Goal: Transaction & Acquisition: Purchase product/service

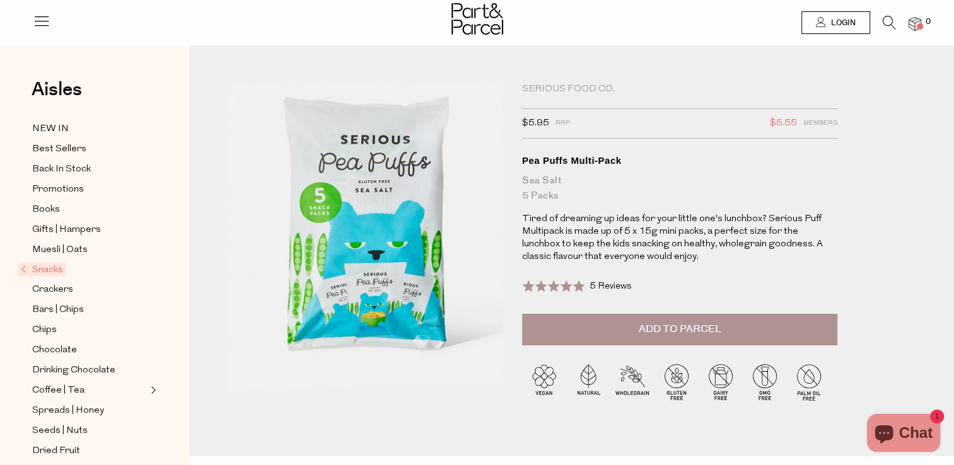
click at [656, 326] on span "Add to Parcel" at bounding box center [679, 329] width 83 height 15
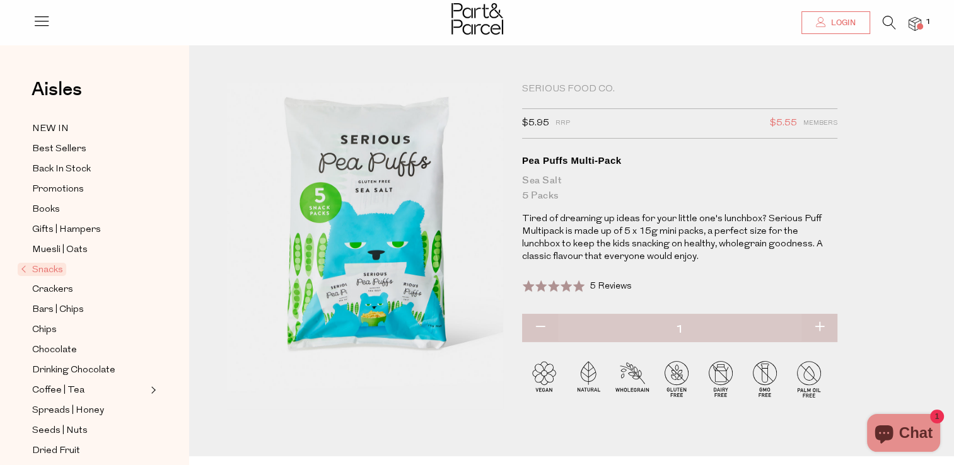
click at [839, 25] on span "Login" at bounding box center [842, 23] width 28 height 11
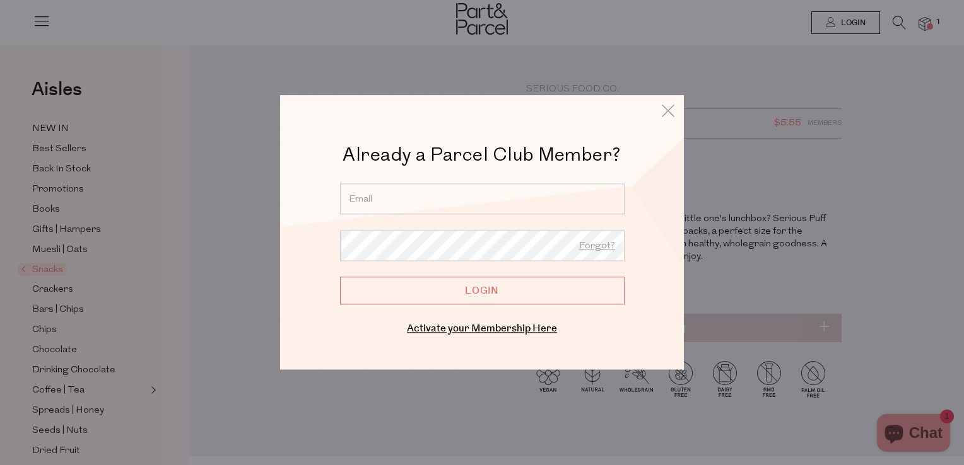
click at [474, 202] on input "email" at bounding box center [482, 199] width 284 height 31
click at [650, 148] on div "Already a Parcel Club Member? Already a Member? Login. Forgot? Forgot? Login En…" at bounding box center [482, 240] width 341 height 195
click at [667, 111] on icon at bounding box center [667, 111] width 19 height 18
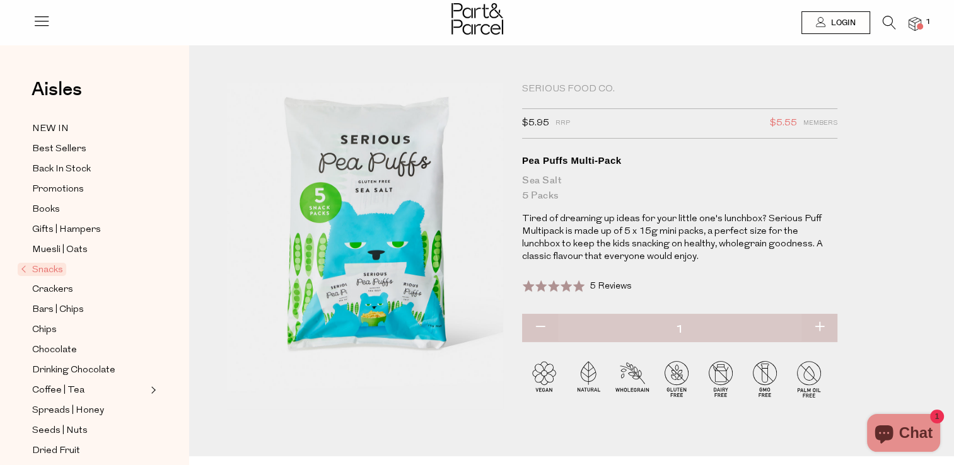
click at [921, 21] on div at bounding box center [477, 20] width 954 height 41
click at [919, 26] on span at bounding box center [920, 26] width 6 height 6
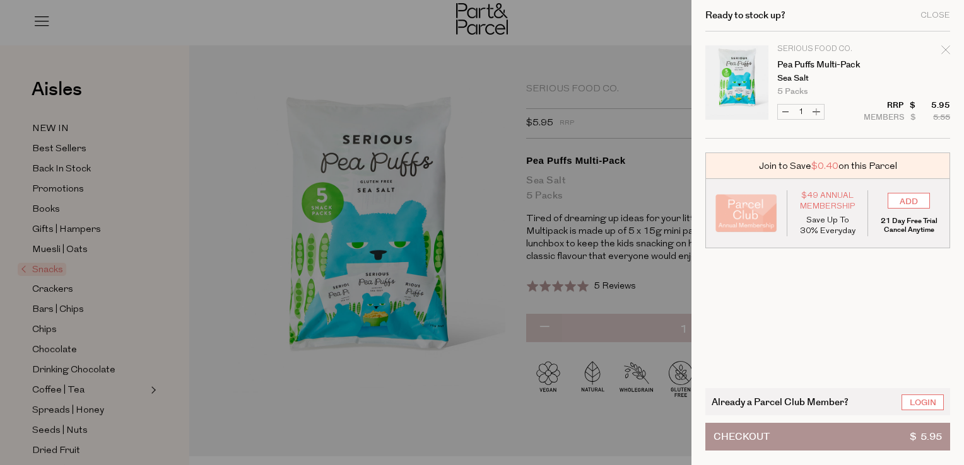
click at [597, 58] on div at bounding box center [482, 232] width 964 height 465
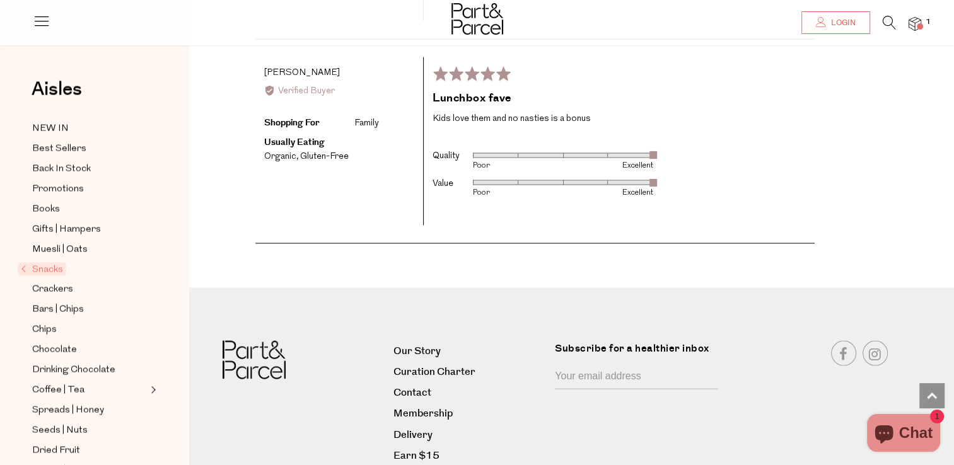
scroll to position [2541, 0]
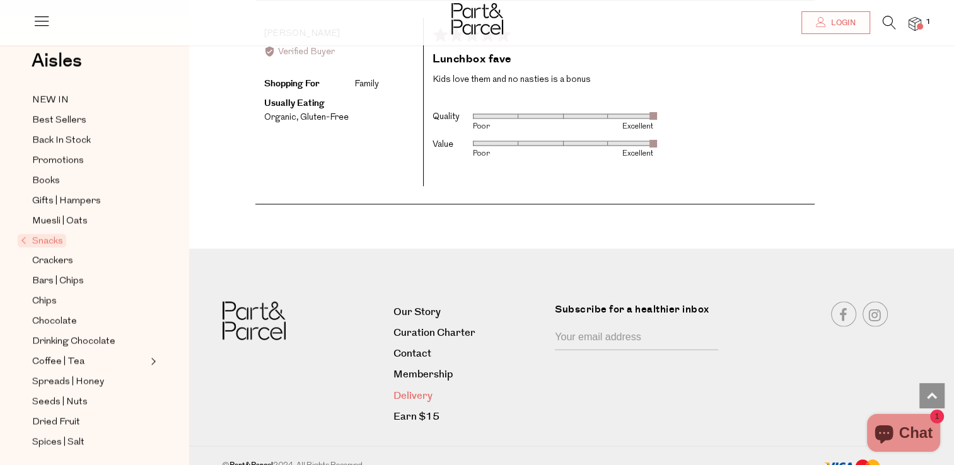
click at [425, 388] on link "Delivery" at bounding box center [470, 396] width 152 height 17
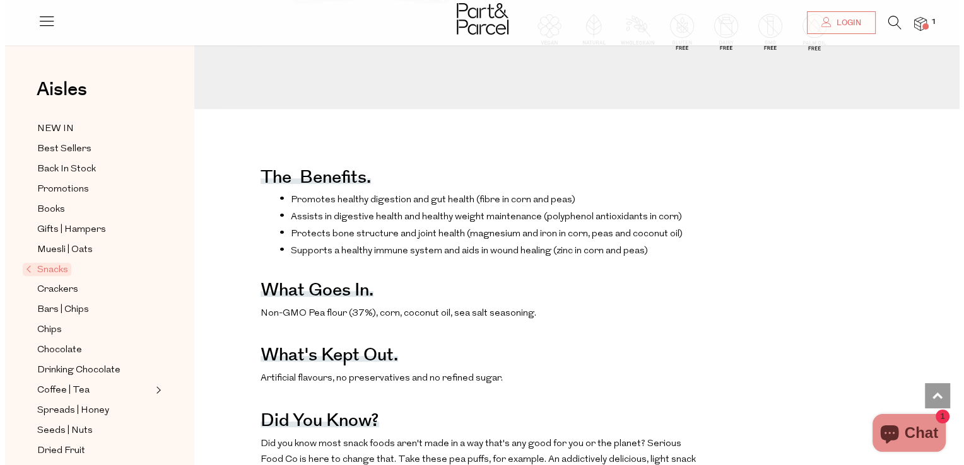
scroll to position [177, 0]
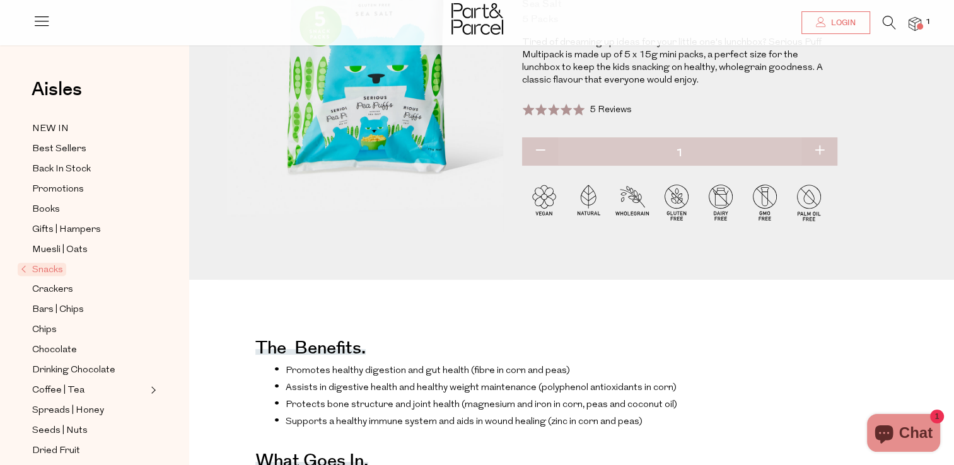
click at [921, 20] on div at bounding box center [477, 20] width 954 height 41
click at [916, 26] on img at bounding box center [915, 24] width 13 height 15
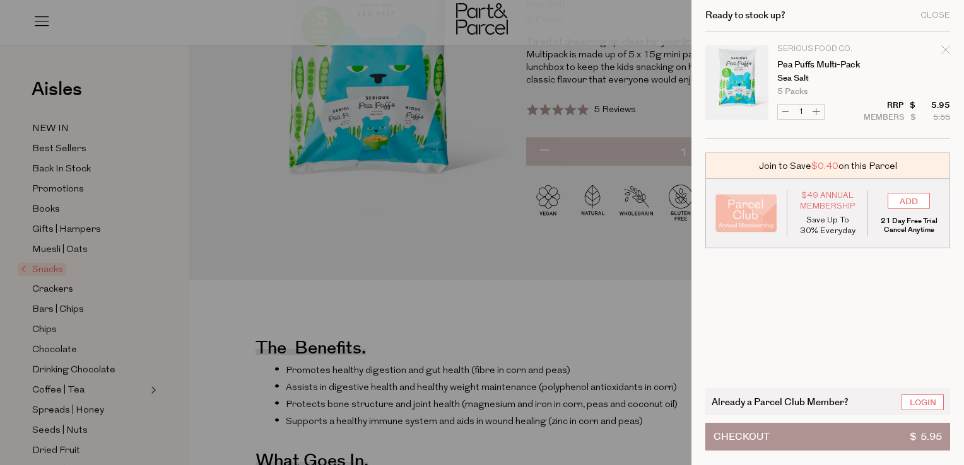
click at [817, 110] on button "Increase Pea Puffs Multi-Pack" at bounding box center [815, 112] width 15 height 15
type input "2"
click at [817, 110] on form "Image Product Total Qty Serious Food Co. Pea Puffs Multi-Pack Sea Salt 5 Packs …" at bounding box center [827, 85] width 245 height 107
click at [817, 110] on button "Increase Pea Puffs Multi-Pack" at bounding box center [815, 112] width 15 height 15
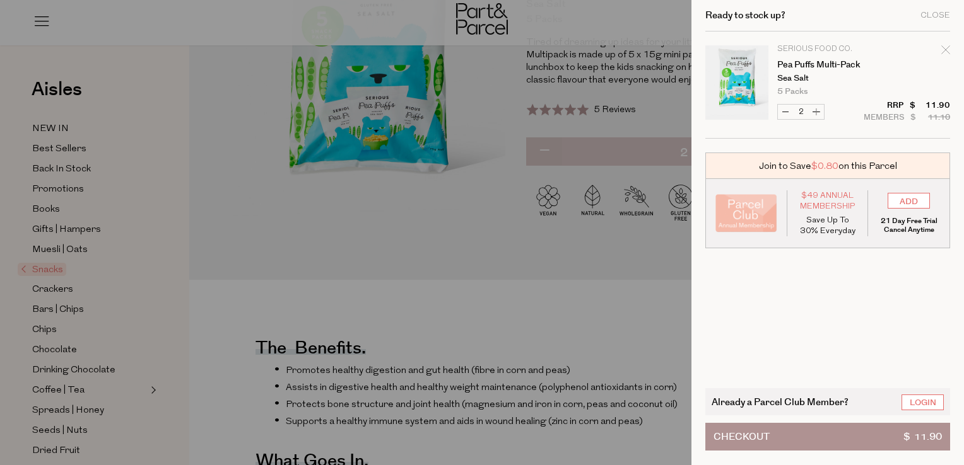
type input "3"
click at [817, 110] on button "Increase Pea Puffs Multi-Pack" at bounding box center [815, 112] width 15 height 15
type input "4"
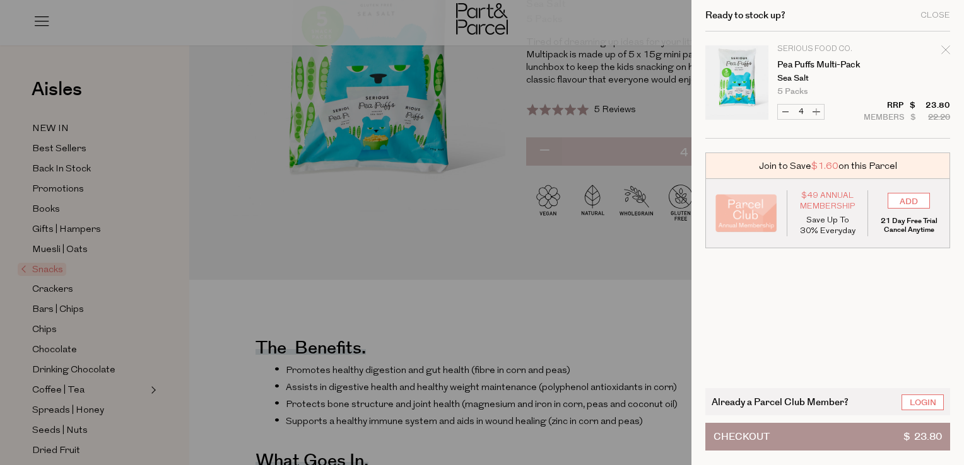
click at [817, 111] on button "Increase Pea Puffs Multi-Pack" at bounding box center [815, 112] width 15 height 15
type input "5"
click at [795, 440] on button "Checkout $ 29.75" at bounding box center [827, 437] width 245 height 28
